Goal: Use online tool/utility

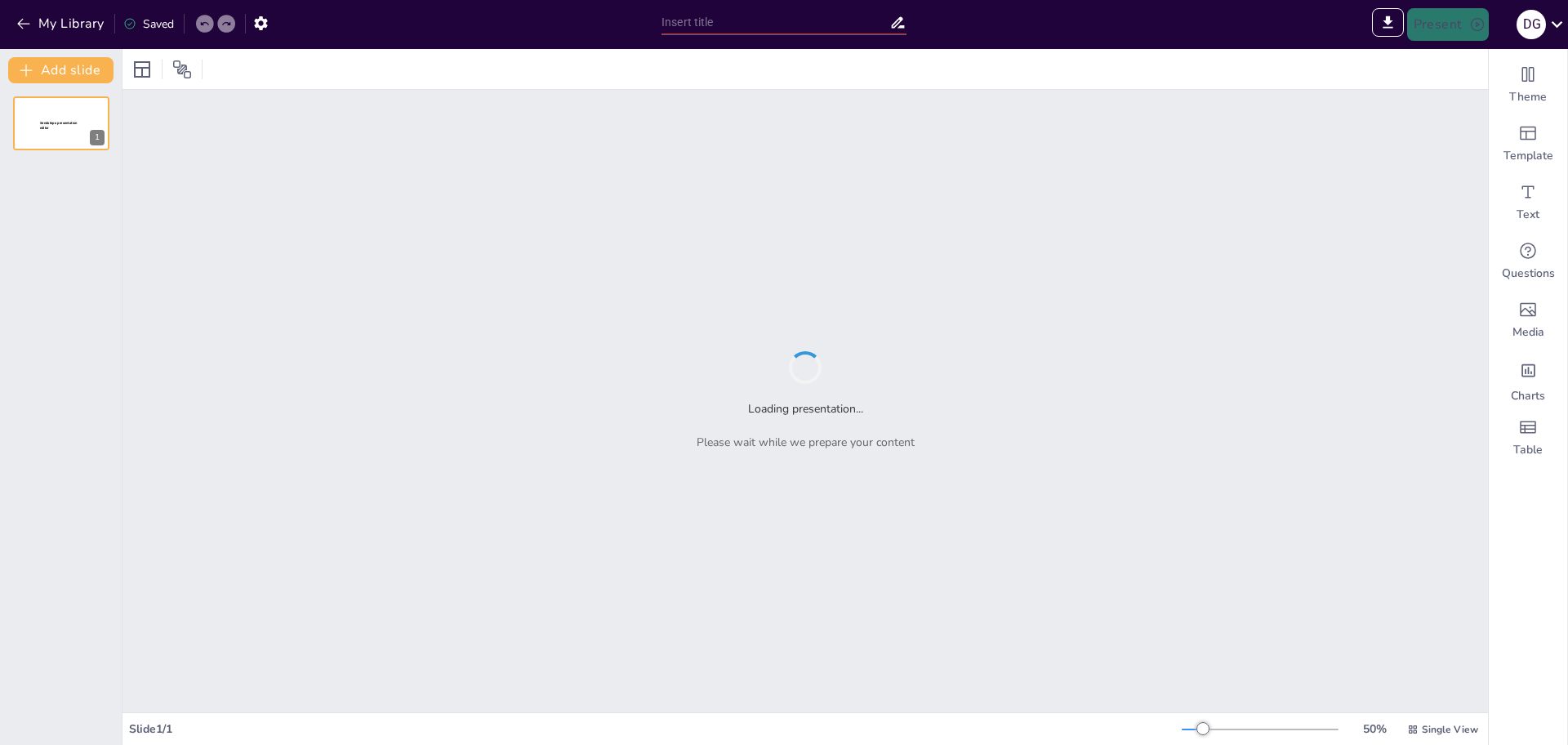
type input "La Evaluación como Proceso Dinamizador: Implicaciones Pedagógicas en el Aprendi…"
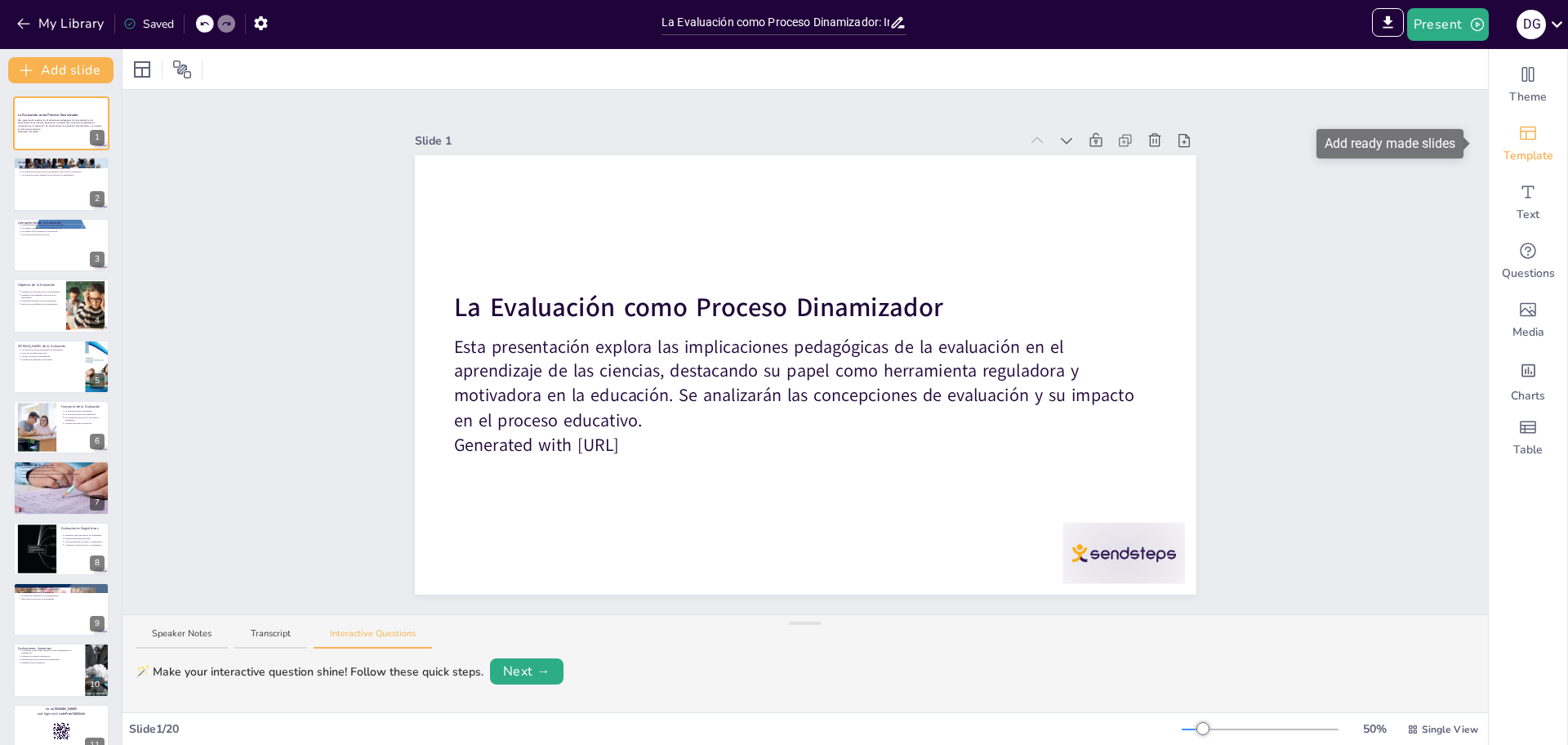
click at [1523, 138] on icon "Add ready made slides" at bounding box center [1529, 133] width 19 height 19
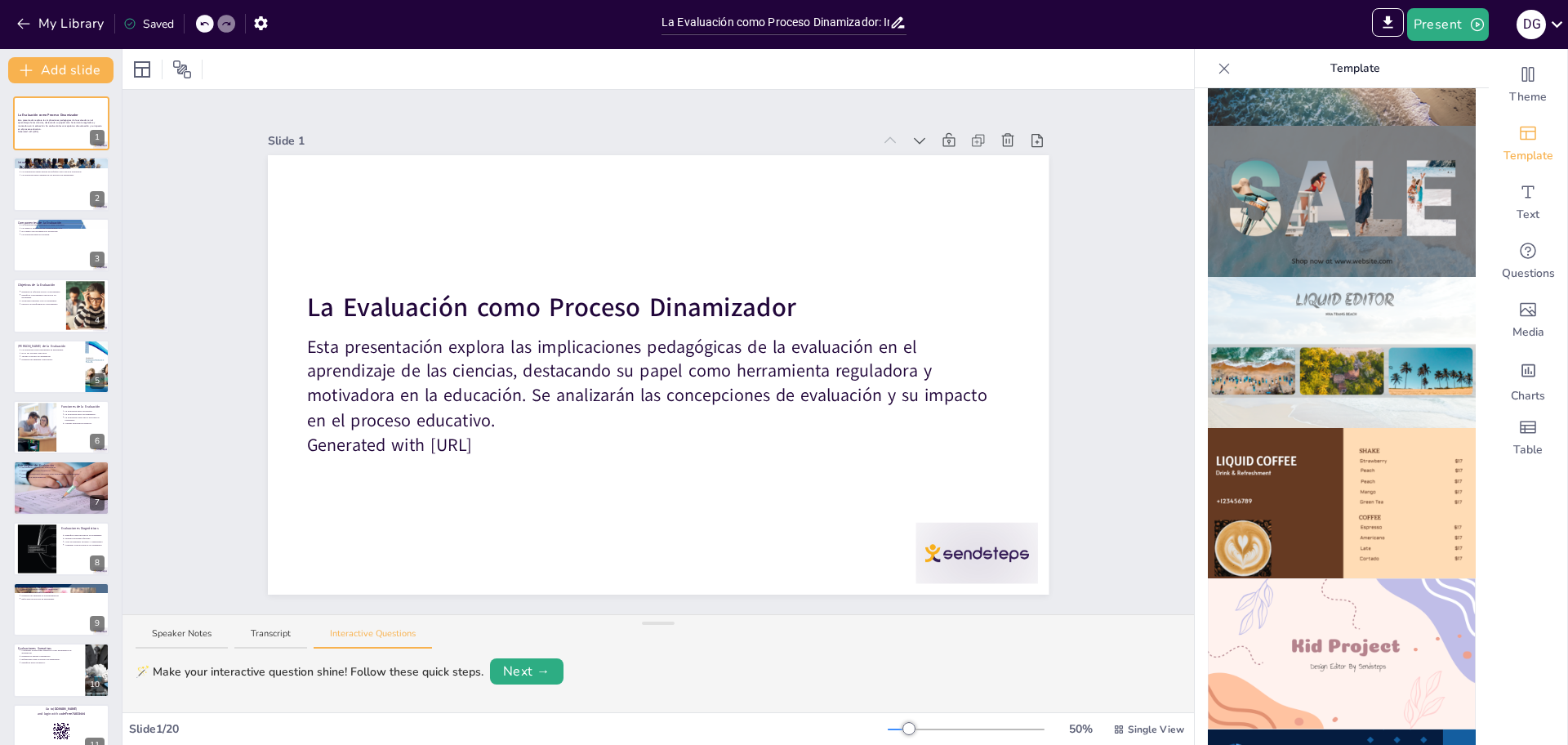
scroll to position [735, 0]
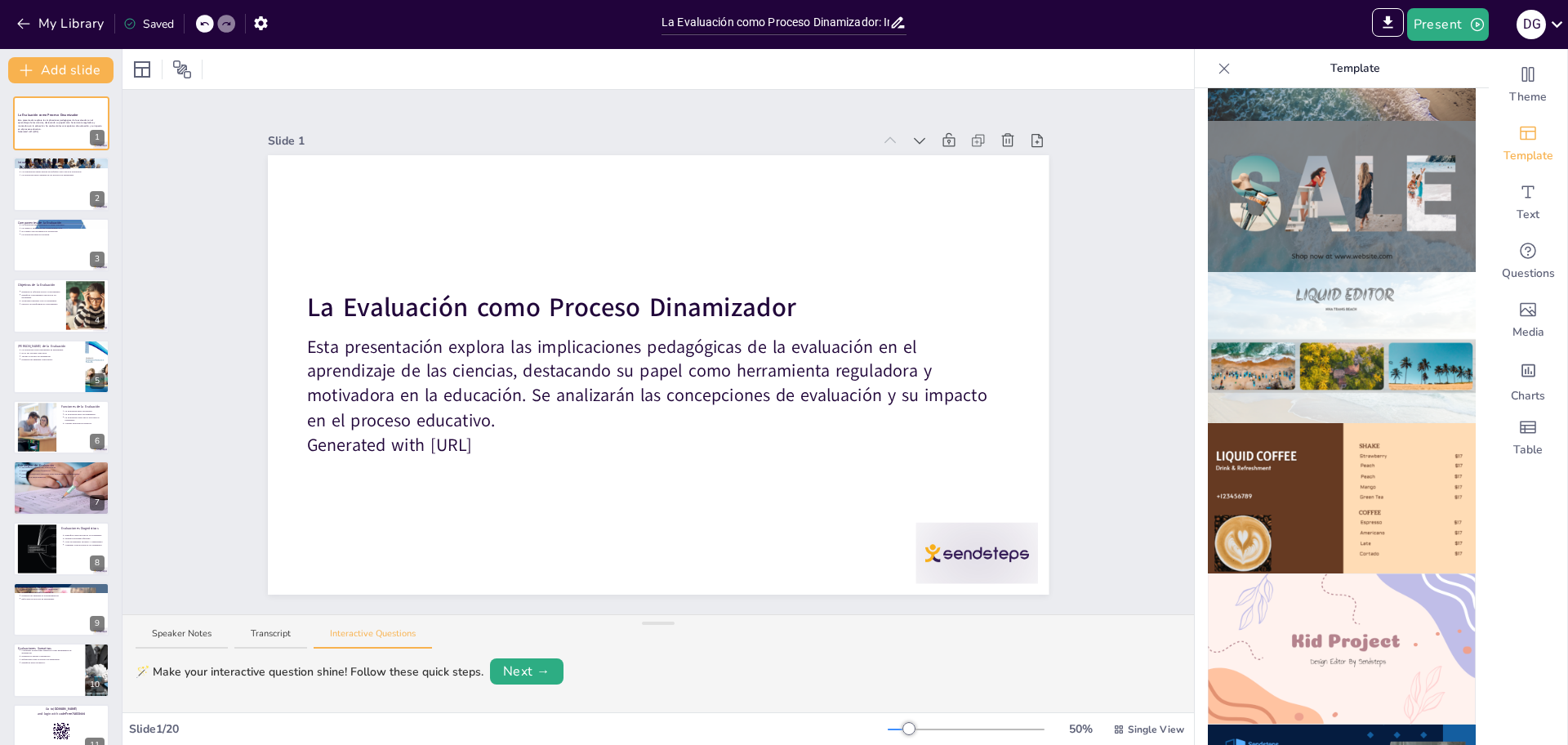
click at [1382, 650] on img at bounding box center [1342, 648] width 268 height 151
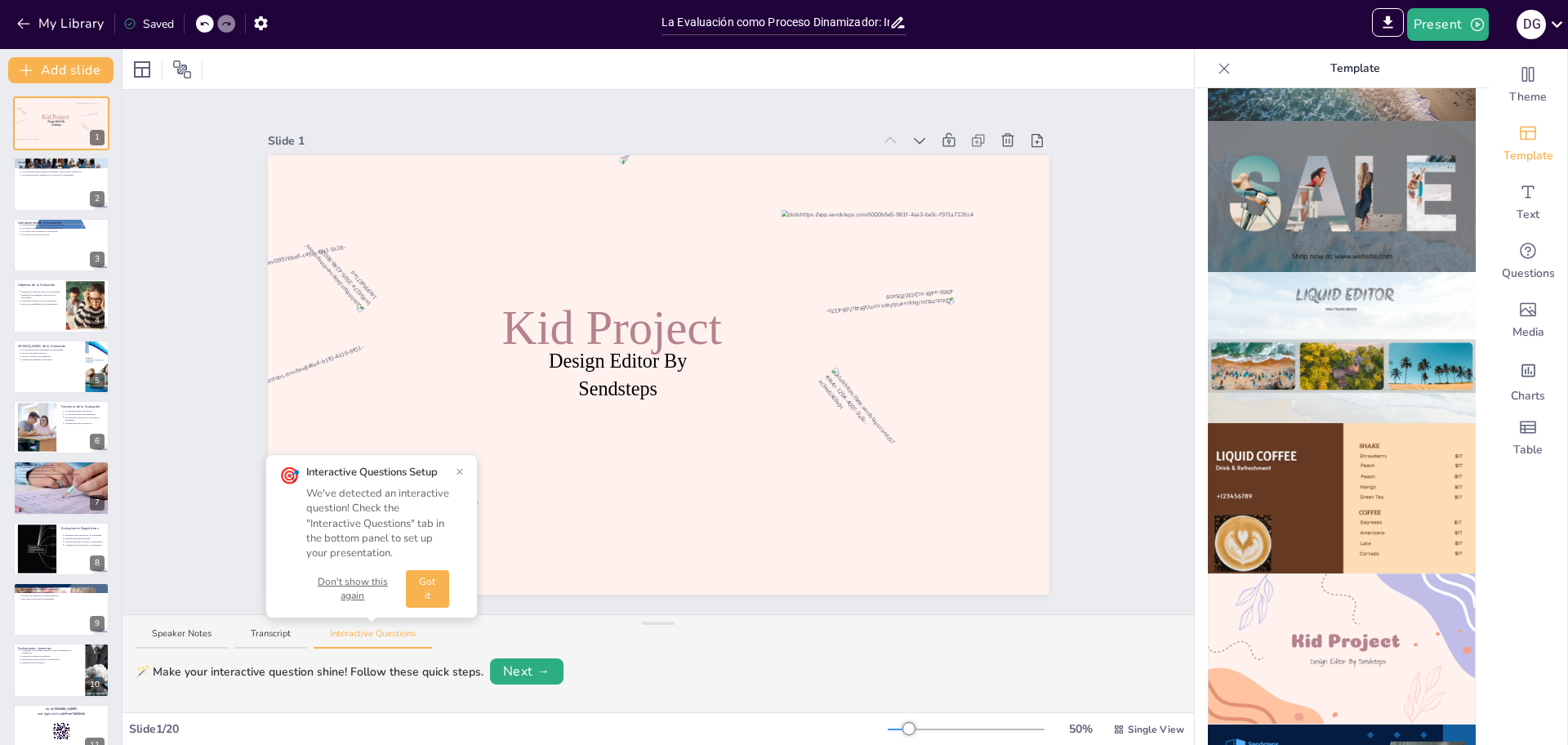
click at [209, 22] on icon at bounding box center [204, 24] width 10 height 10
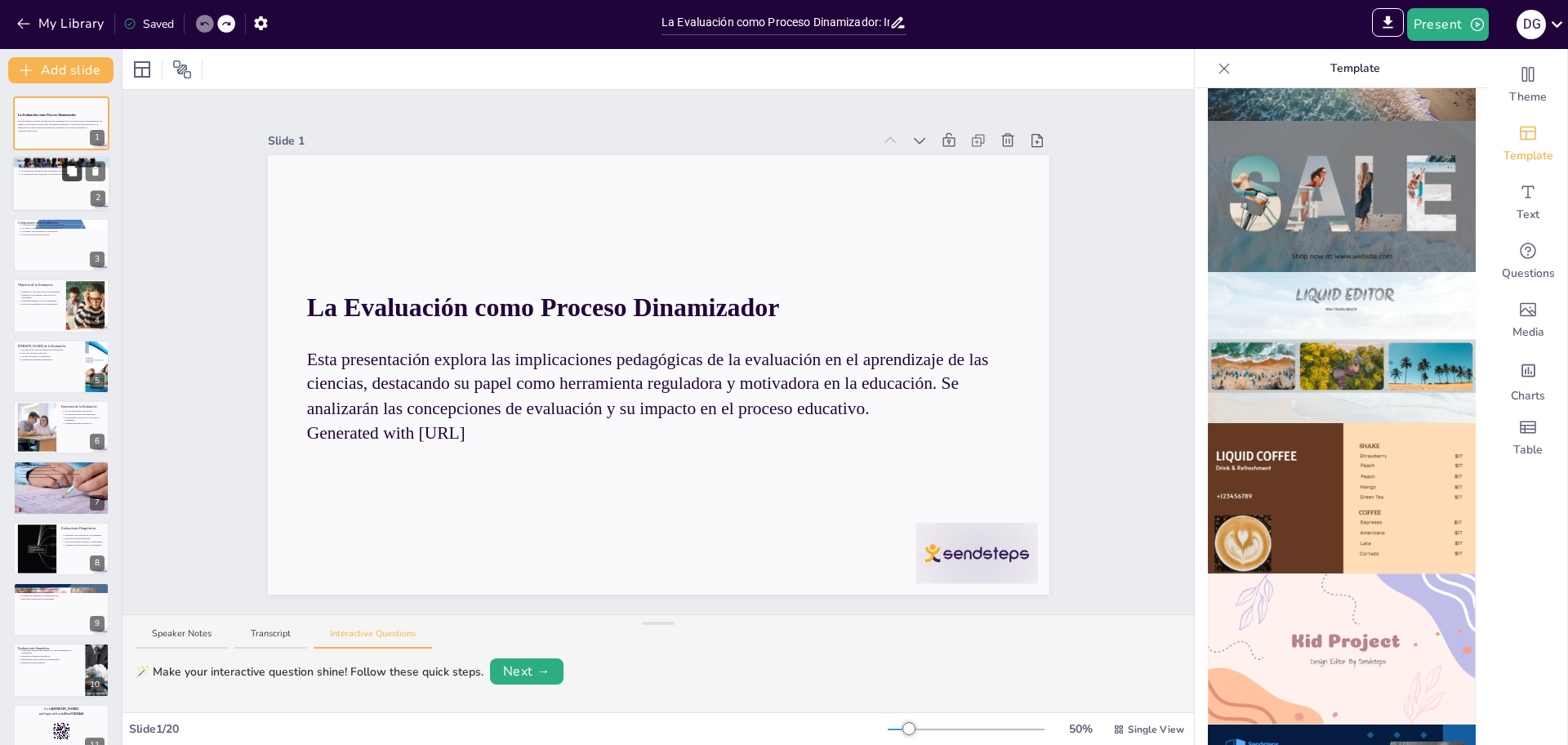
click at [63, 165] on button at bounding box center [72, 171] width 19 height 19
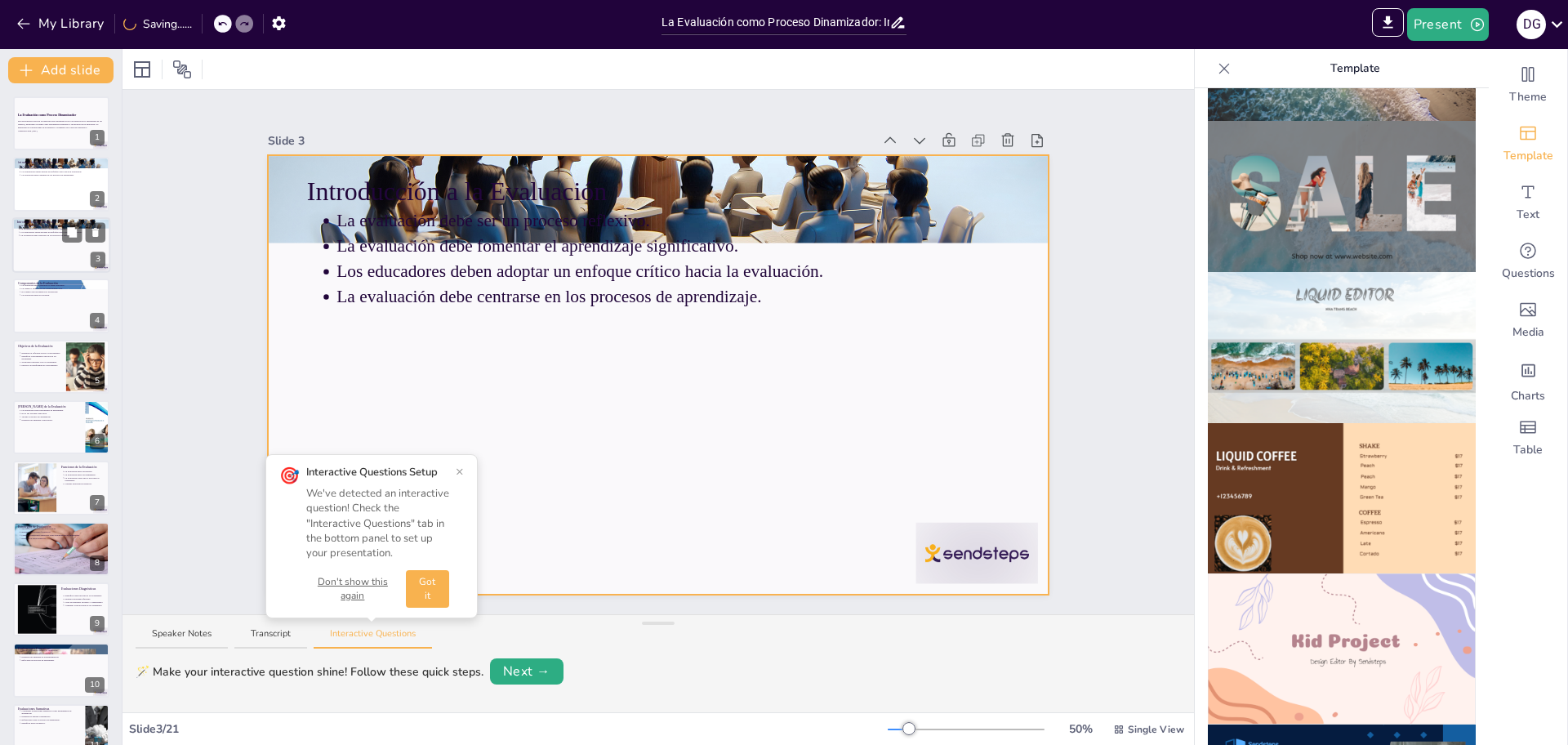
click at [52, 253] on div at bounding box center [62, 245] width 98 height 56
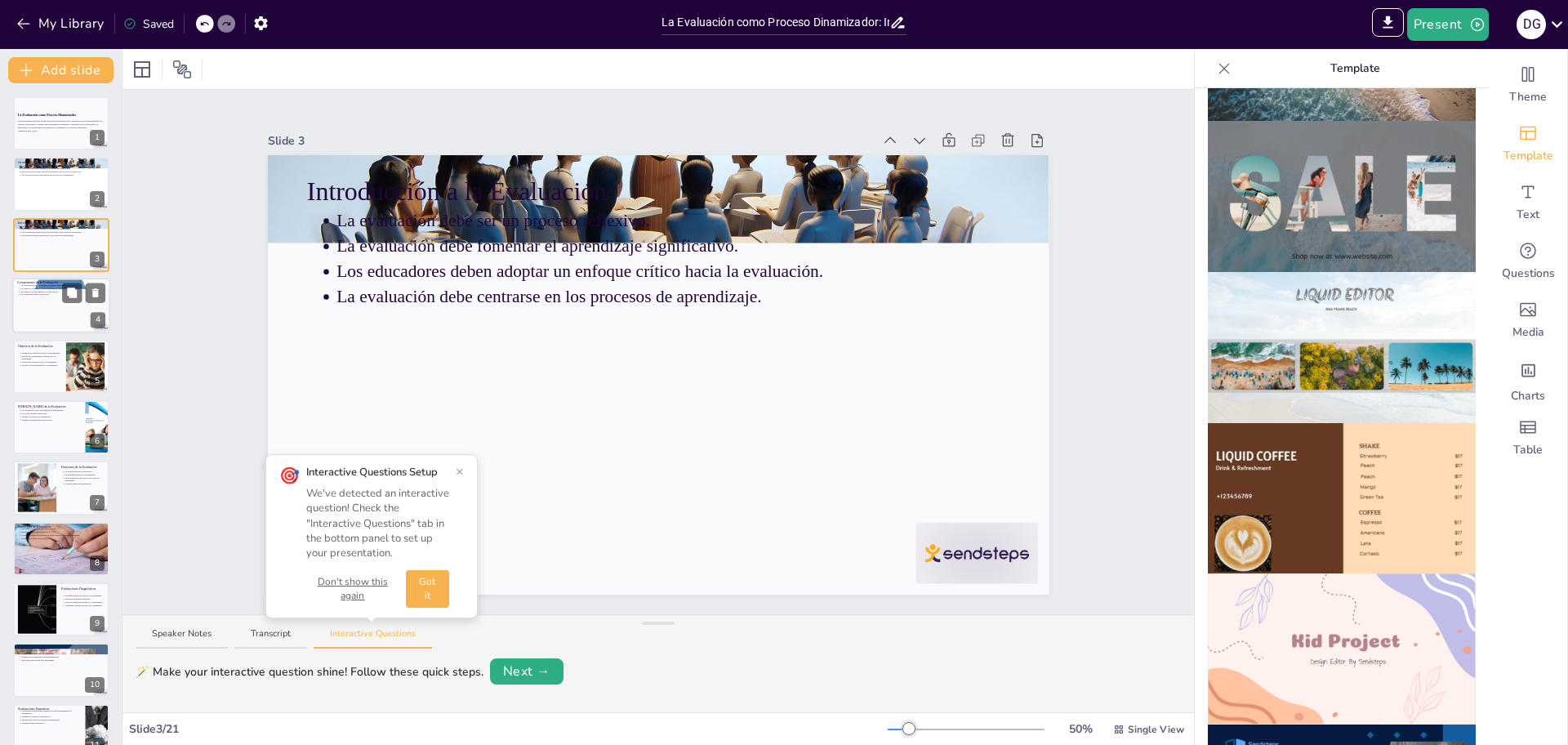
click at [49, 301] on div at bounding box center [62, 306] width 98 height 56
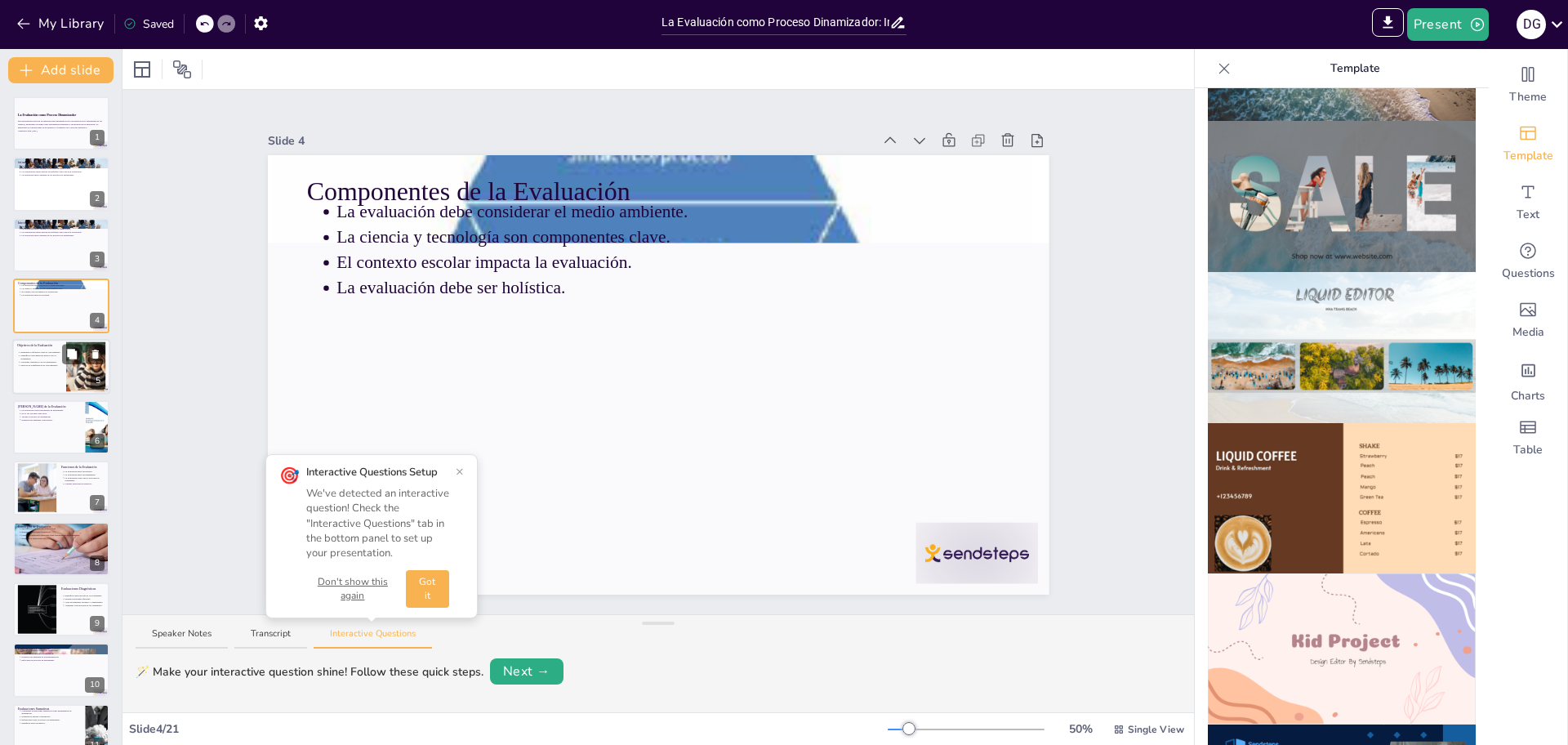
click at [52, 375] on div at bounding box center [62, 367] width 98 height 56
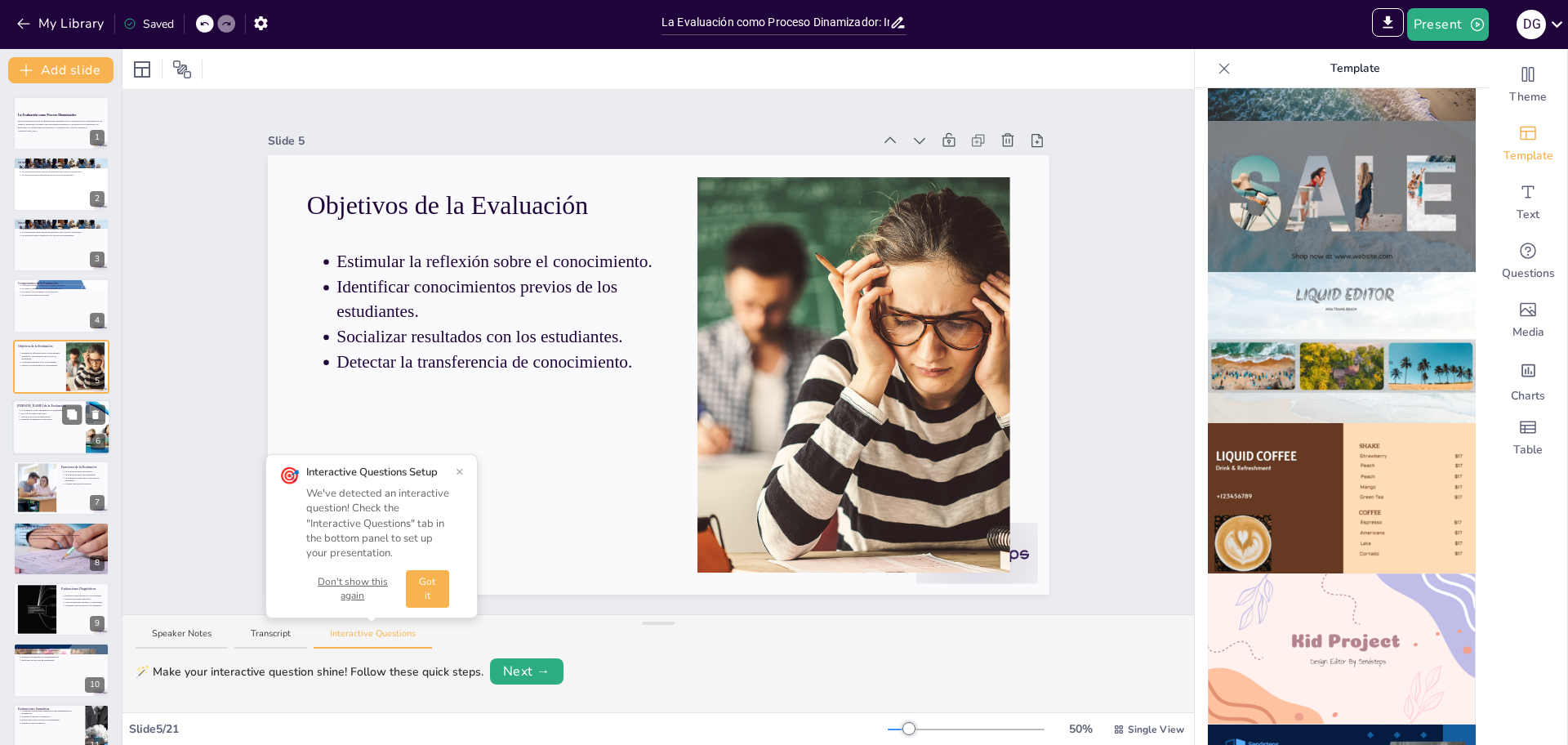
click at [58, 437] on div at bounding box center [62, 428] width 98 height 56
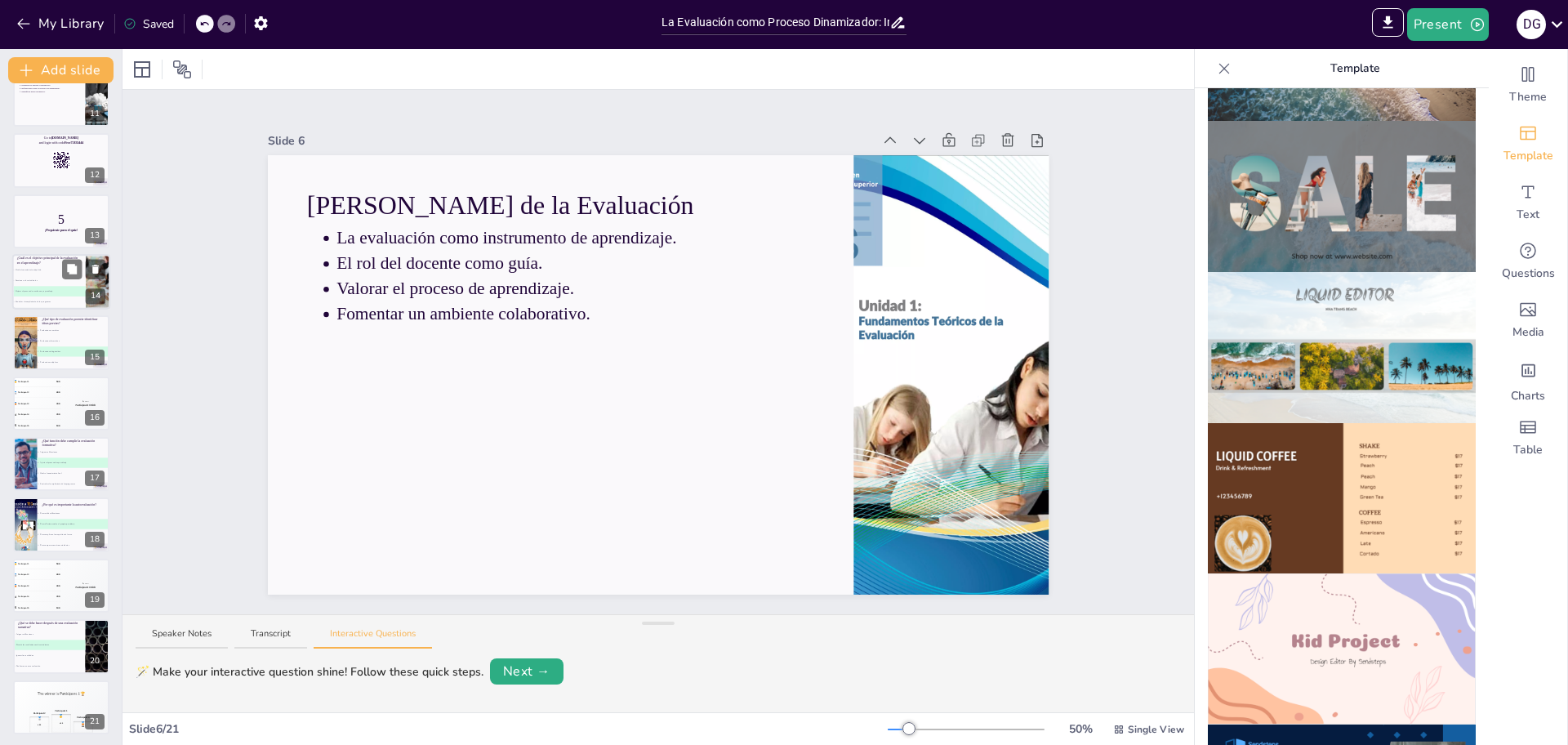
scroll to position [633, 0]
click at [57, 707] on div "Participant 1" at bounding box center [62, 708] width 13 height 3
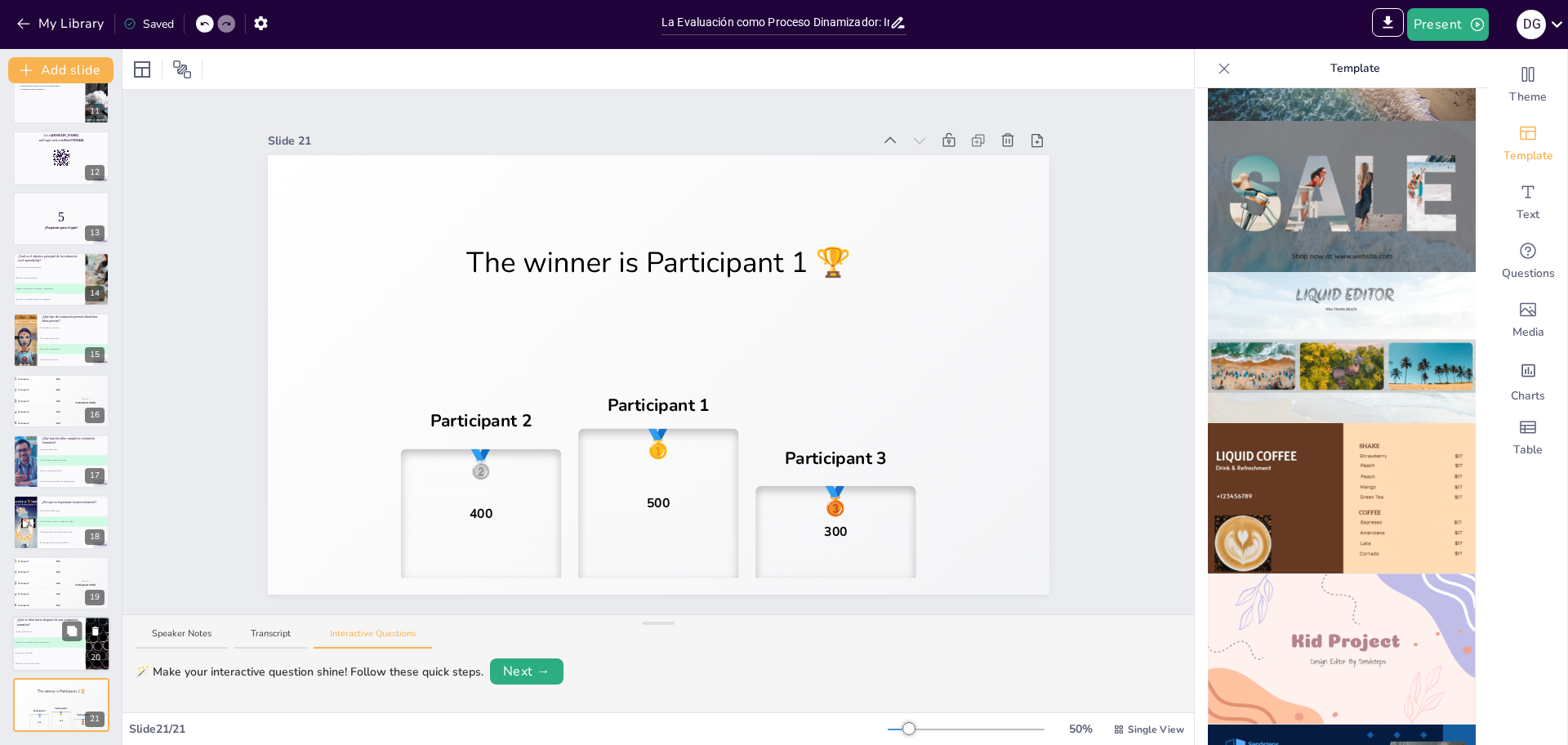
click at [38, 657] on li "C Ignorar los resultados" at bounding box center [49, 654] width 73 height 11
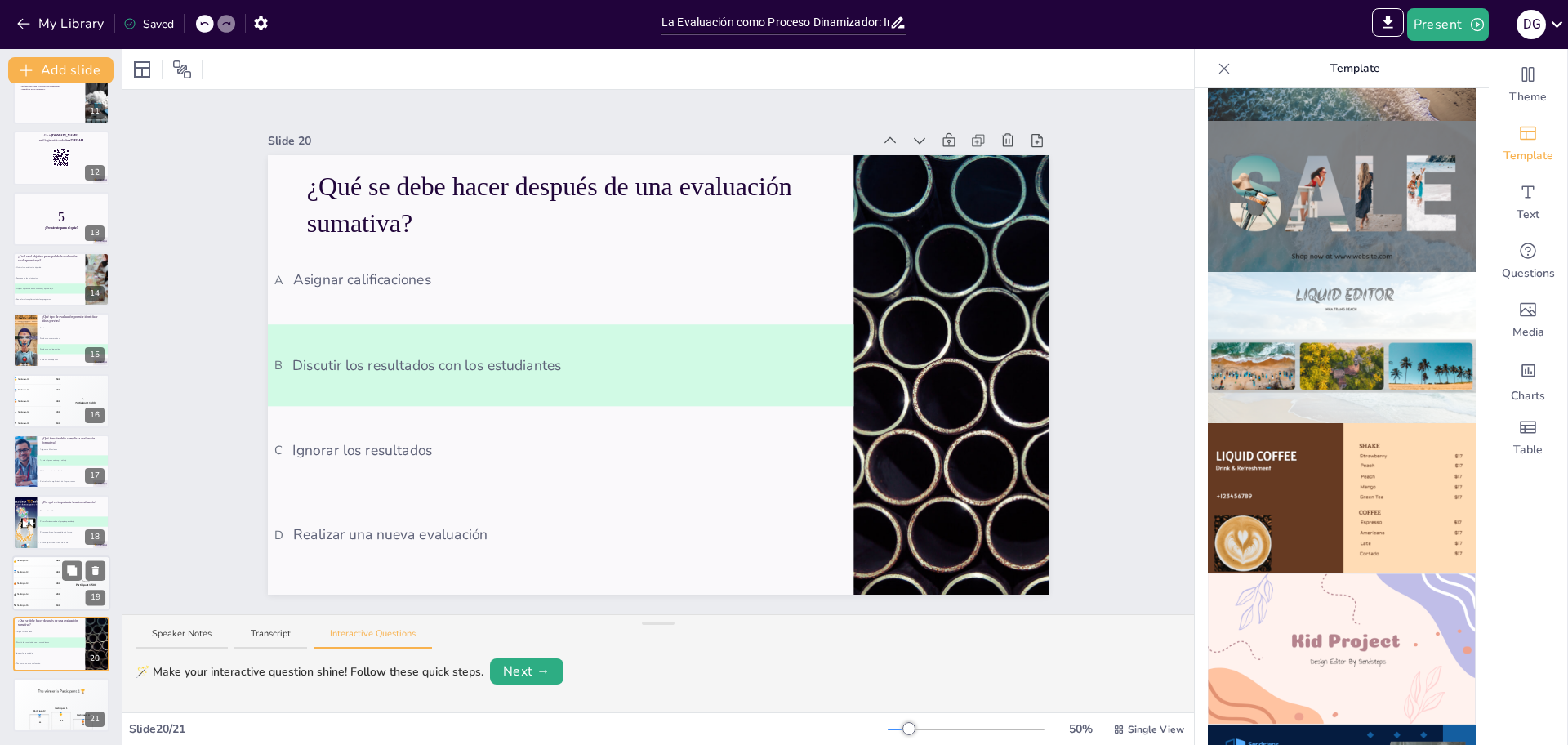
click at [37, 593] on div "4 Participant 4 200" at bounding box center [37, 594] width 49 height 11
